Goal: Obtain resource: Obtain resource

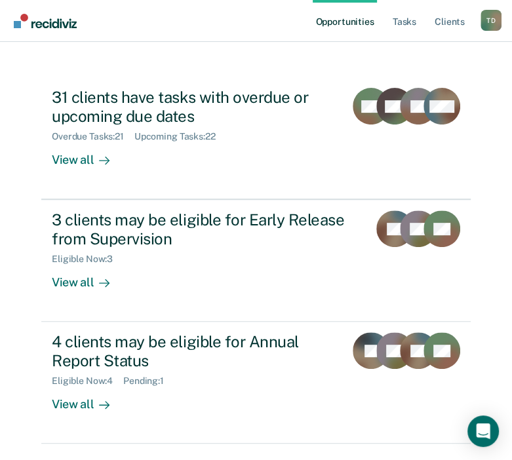
scroll to position [147, 0]
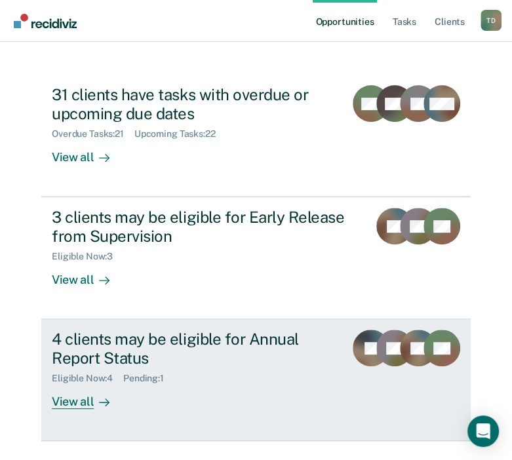
click at [181, 340] on div "4 clients may be eligible for Annual Report Status" at bounding box center [193, 349] width 282 height 38
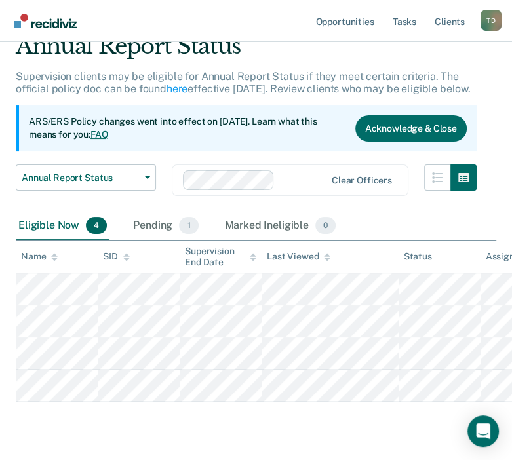
scroll to position [105, 0]
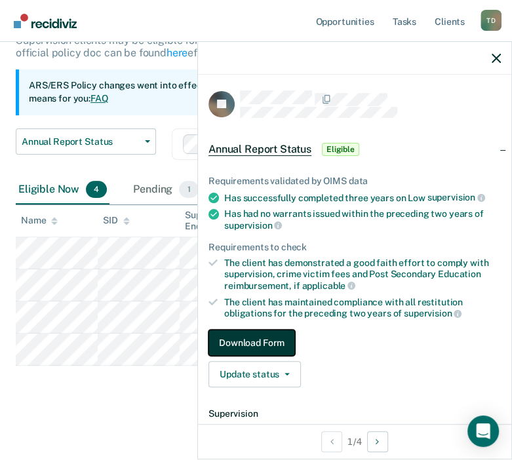
click at [261, 341] on button "Download Form" at bounding box center [251, 343] width 86 height 26
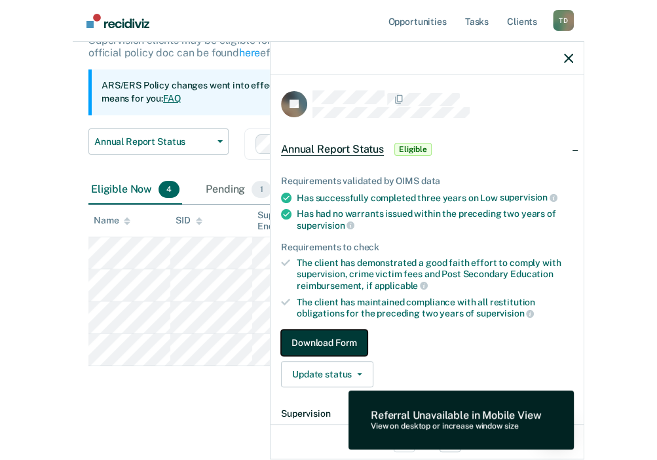
scroll to position [92, 0]
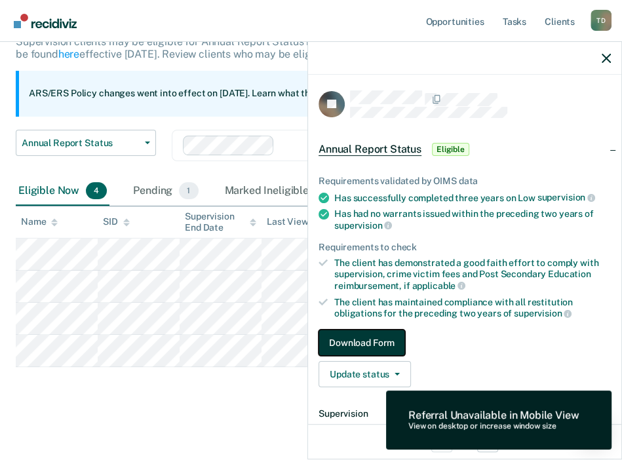
click at [368, 348] on button "Download Form" at bounding box center [361, 343] width 86 height 26
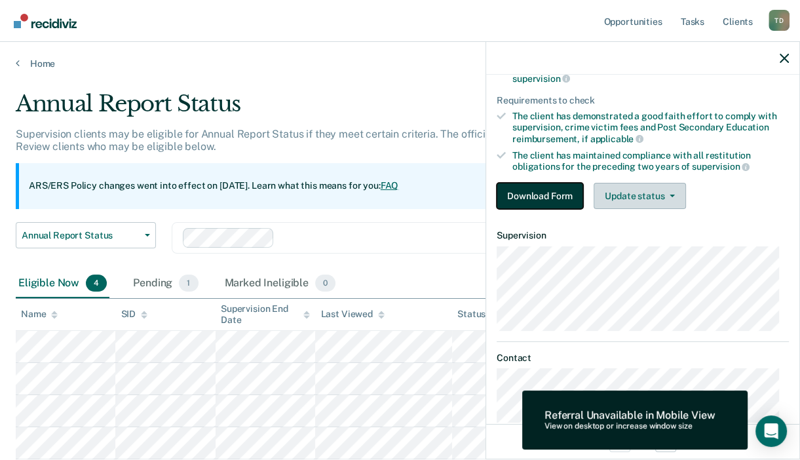
scroll to position [168, 0]
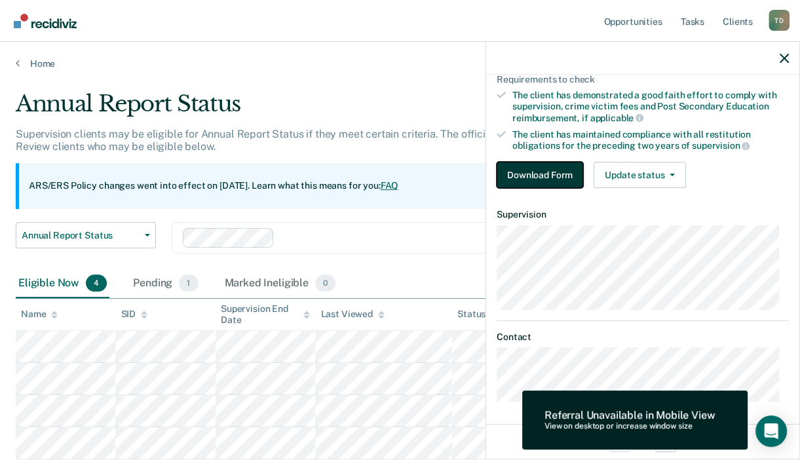
click at [549, 176] on button "Download Form" at bounding box center [540, 175] width 86 height 26
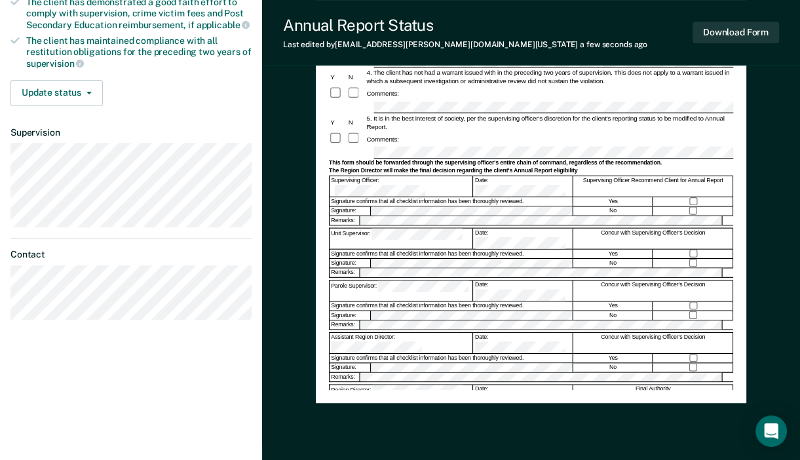
scroll to position [312, 0]
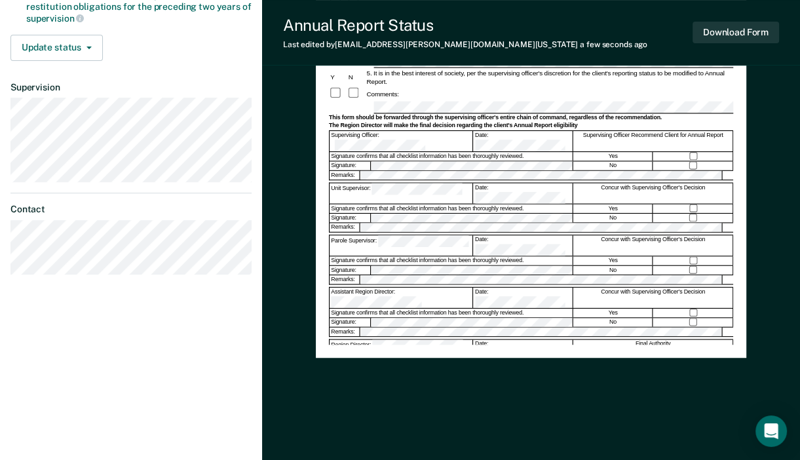
click at [282, 230] on div "Annual Reporting Checklist, Recommendation, and Determination Form Clients who …" at bounding box center [531, 114] width 538 height 690
click at [693, 29] on button "Download Form" at bounding box center [735, 33] width 86 height 22
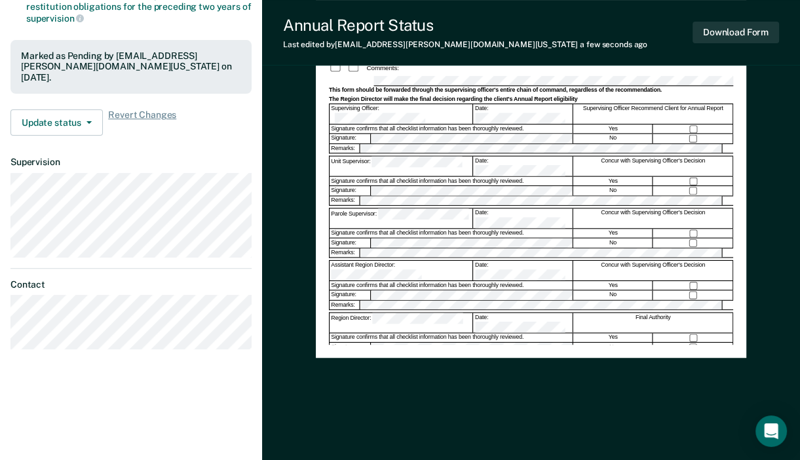
scroll to position [0, 0]
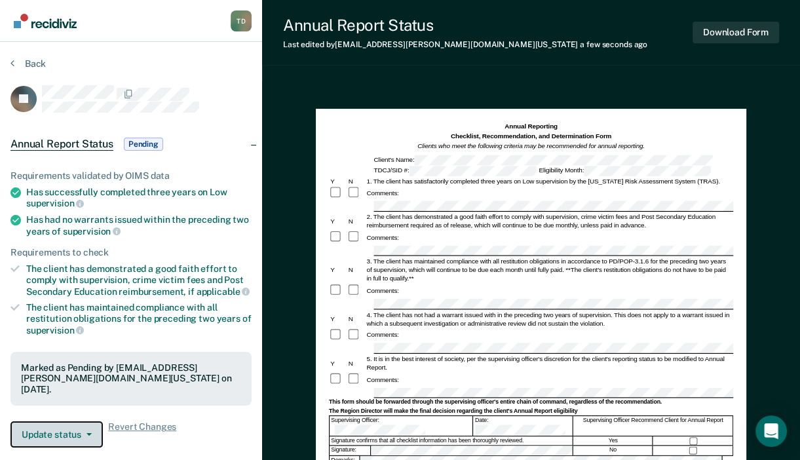
click at [68, 421] on button "Update status" at bounding box center [56, 434] width 92 height 26
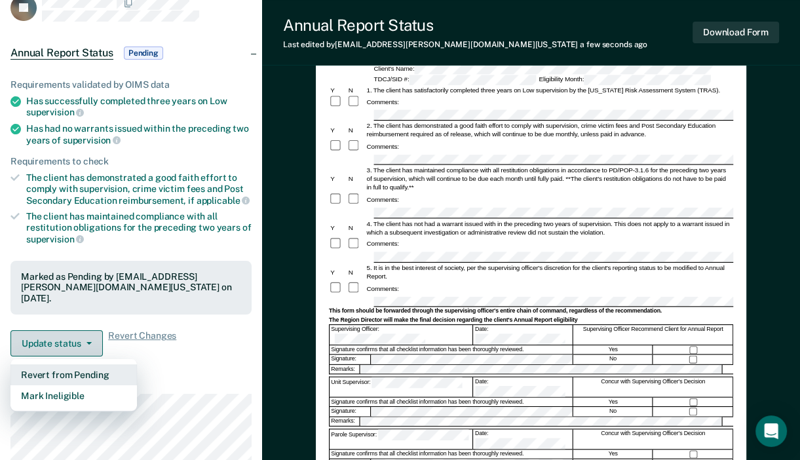
scroll to position [92, 0]
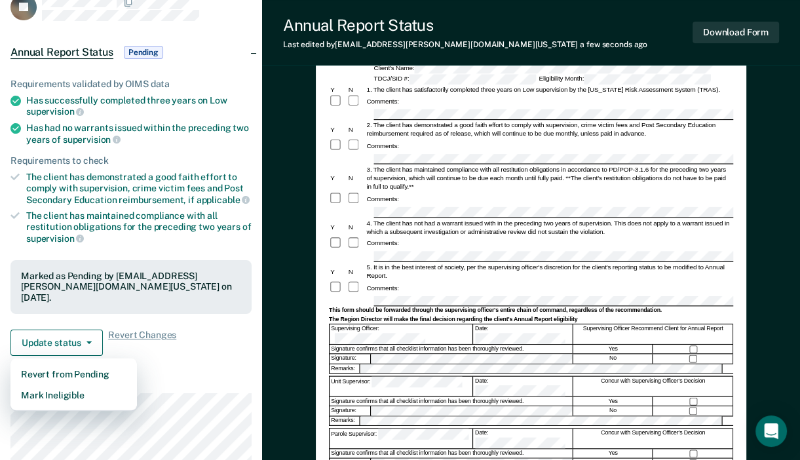
click at [148, 352] on article "JE Annual Report Status Pending Requirements validated by OIMS data Has success…" at bounding box center [130, 281] width 241 height 577
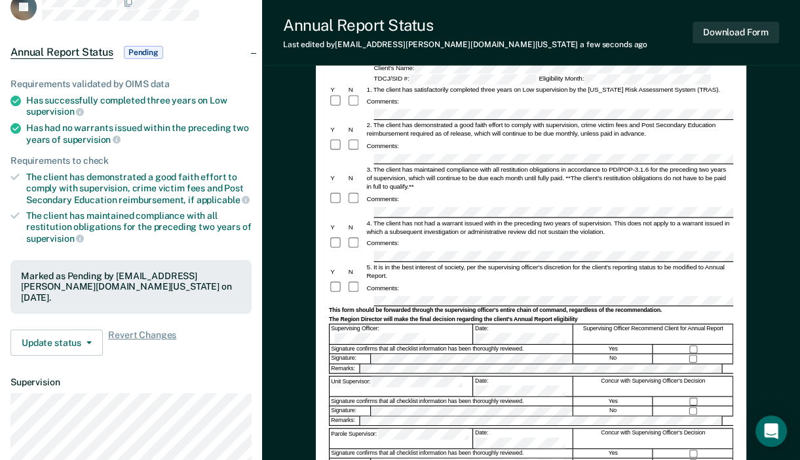
scroll to position [0, 0]
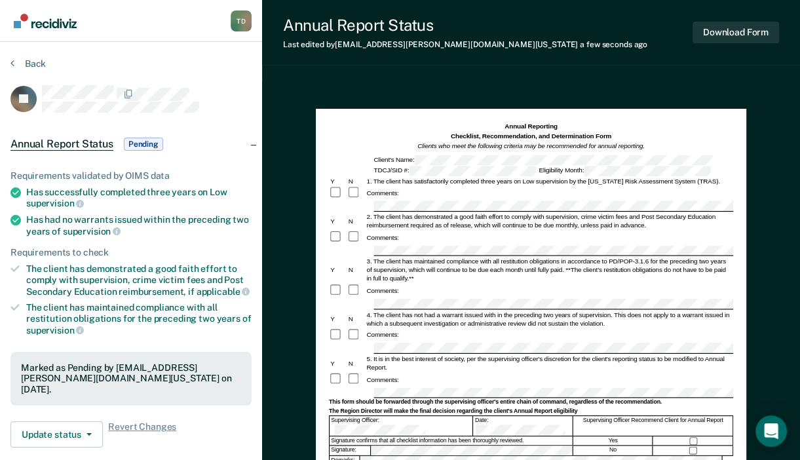
click at [20, 54] on section "Back JE Annual Report Status Pending Requirements validated by OIMS data Has su…" at bounding box center [131, 364] width 262 height 645
click at [31, 61] on button "Back" at bounding box center [27, 64] width 35 height 12
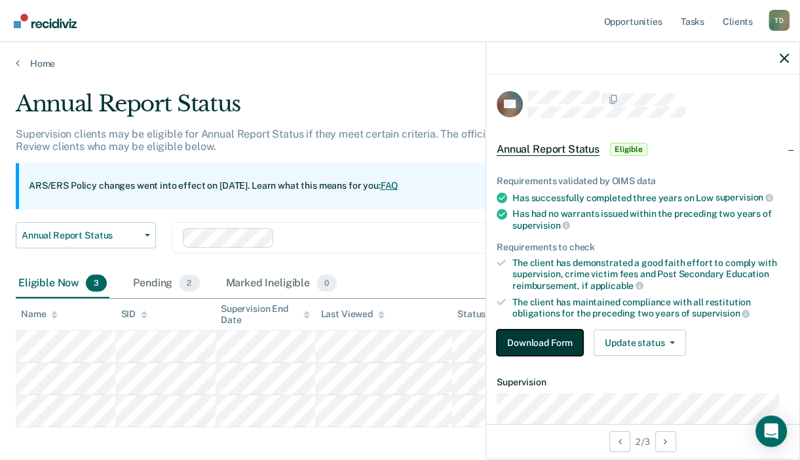
click at [537, 343] on button "Download Form" at bounding box center [540, 343] width 86 height 26
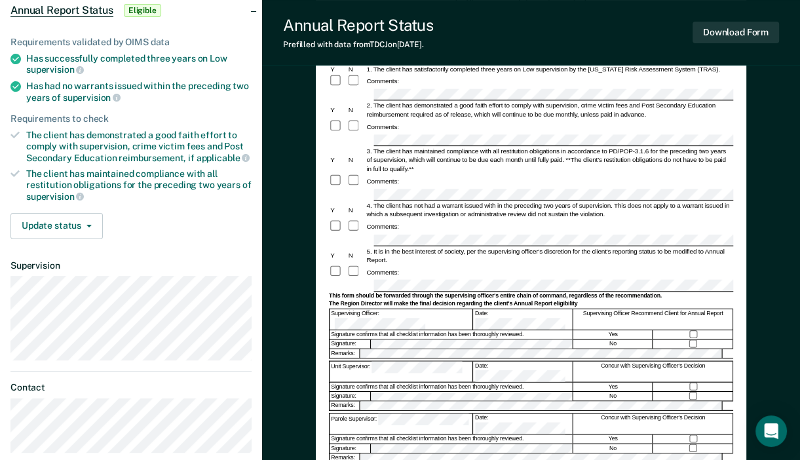
scroll to position [136, 0]
